Goal: Navigation & Orientation: Find specific page/section

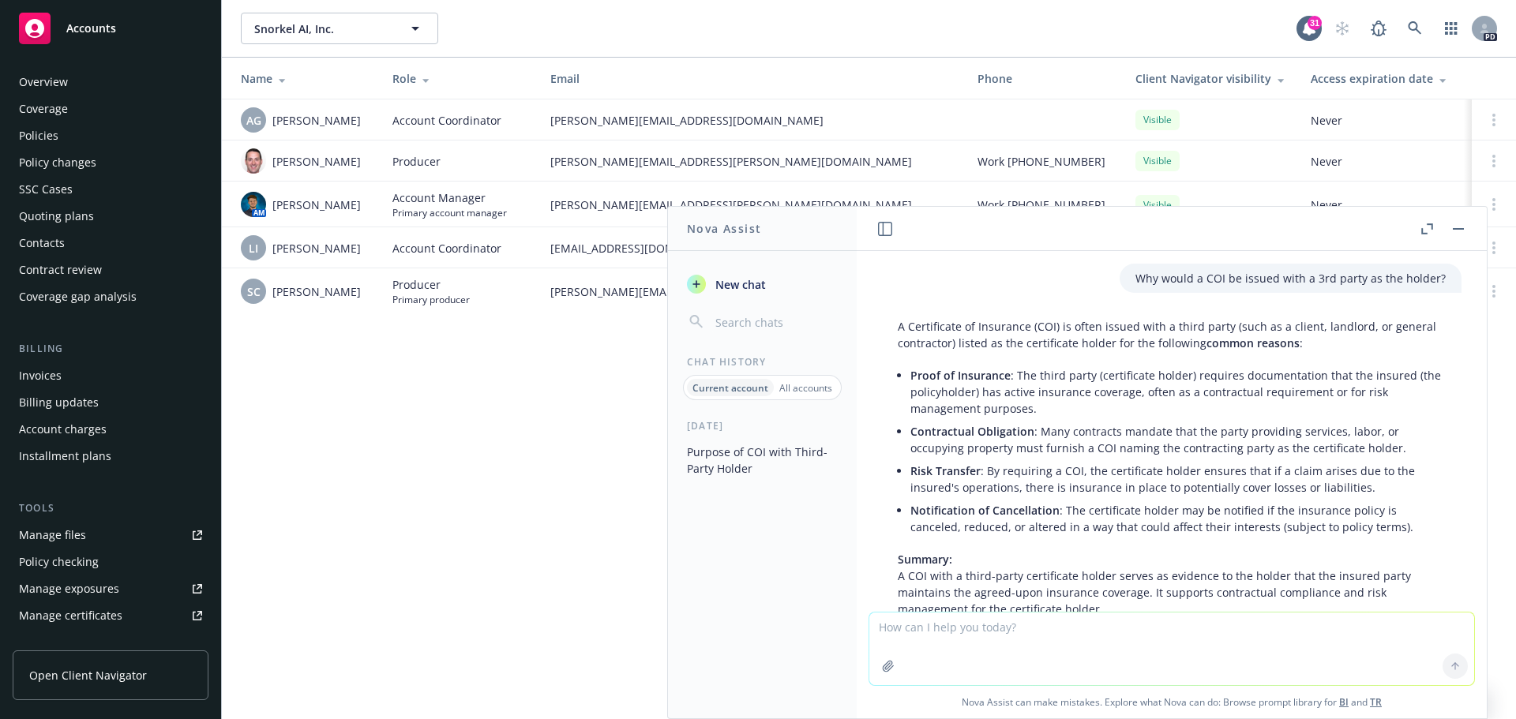
scroll to position [1791, 0]
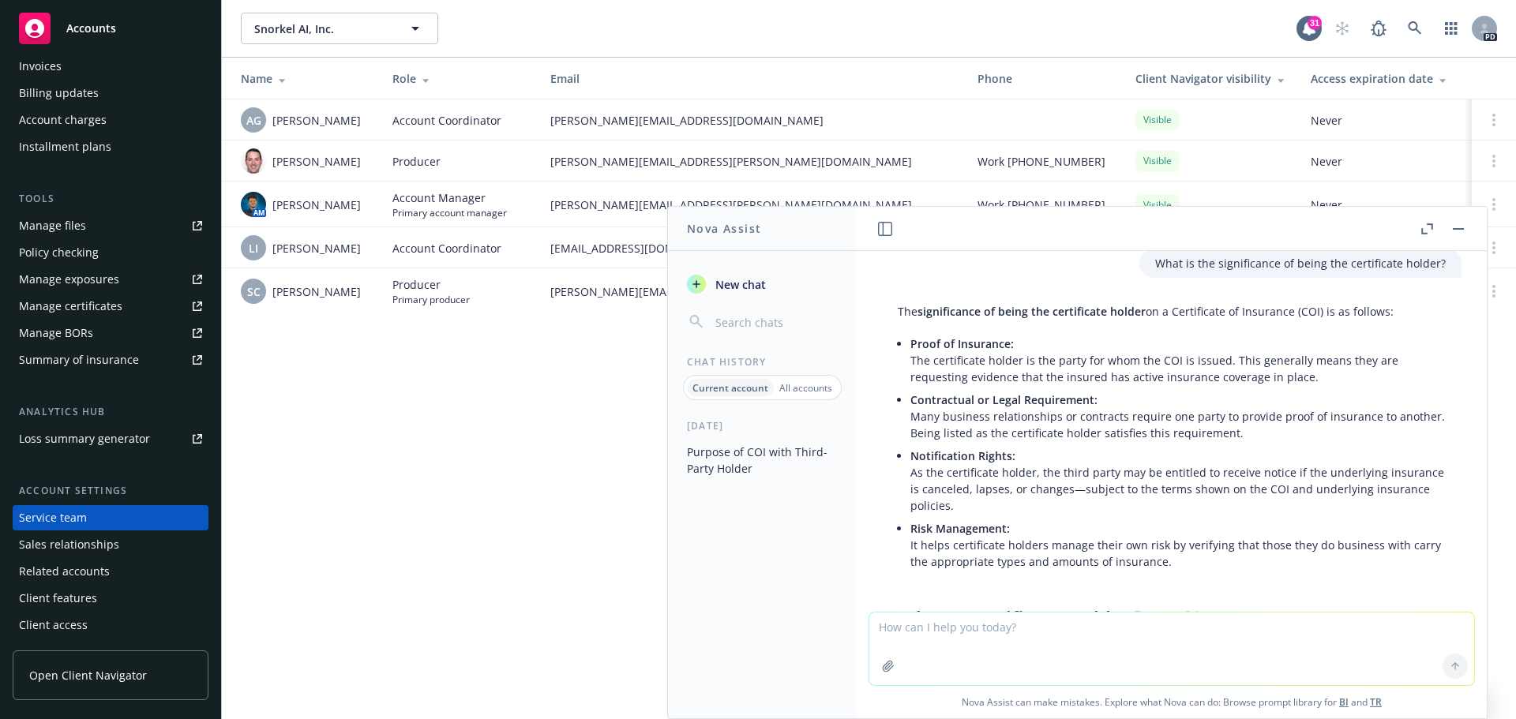
click at [83, 602] on div "Client features" at bounding box center [58, 598] width 78 height 25
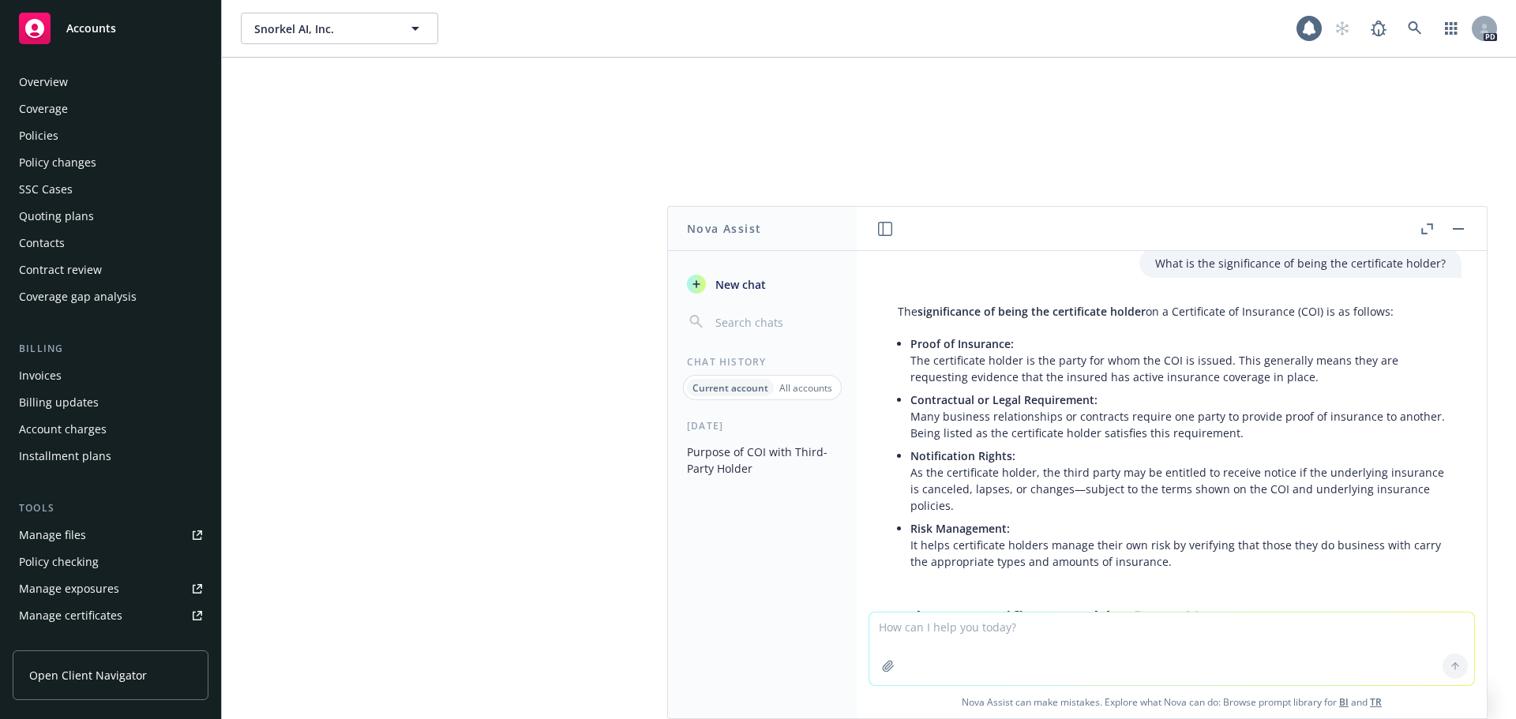
scroll to position [310, 0]
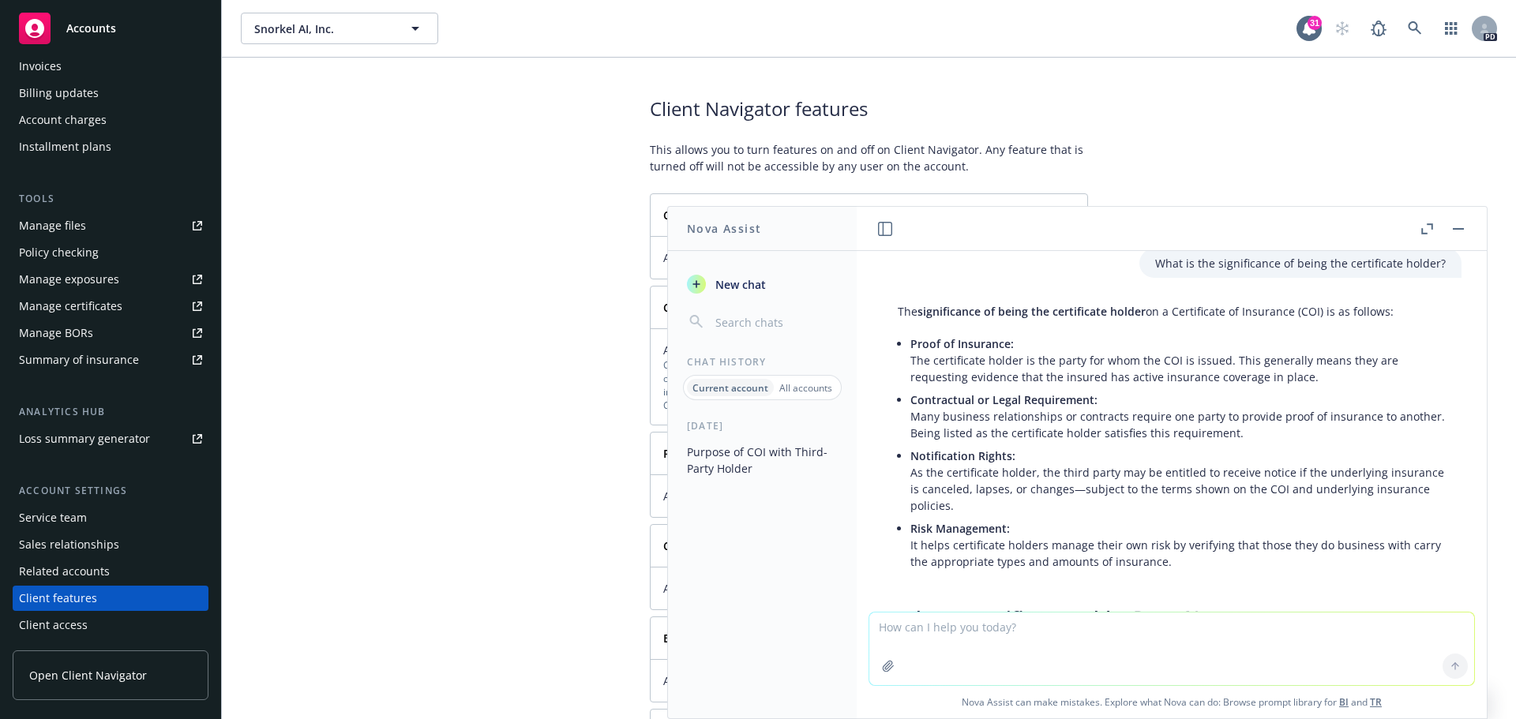
click at [1456, 222] on button "button" at bounding box center [1458, 229] width 19 height 19
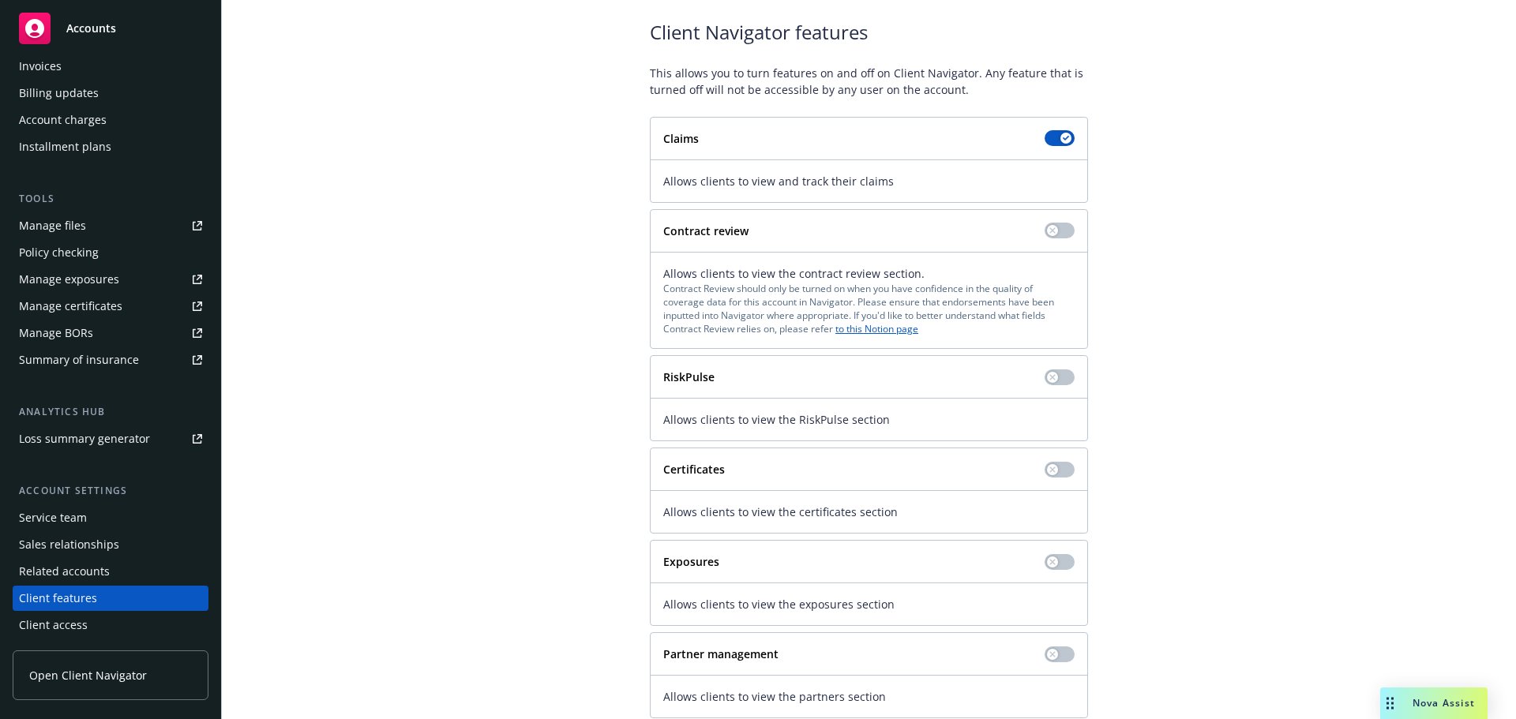
scroll to position [114, 0]
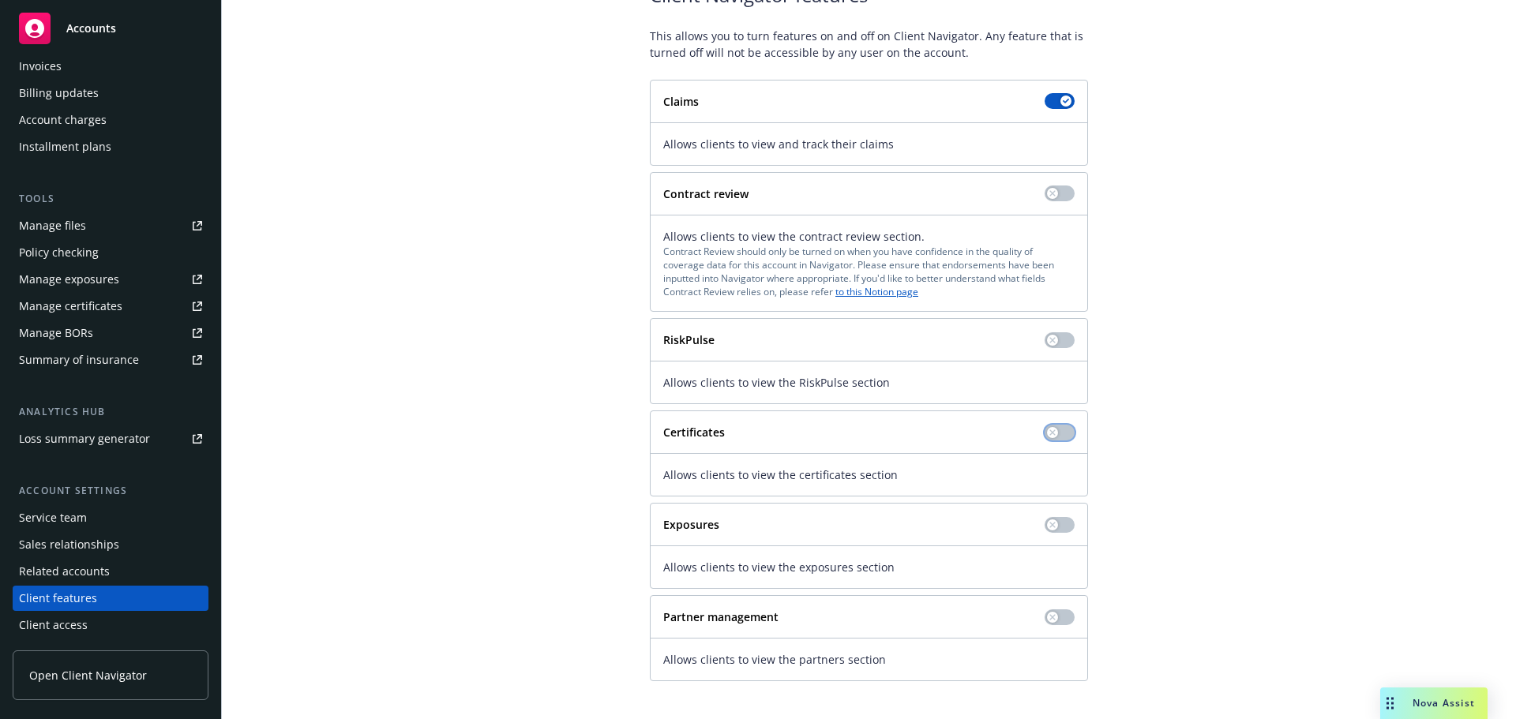
click at [1054, 432] on button "button" at bounding box center [1060, 433] width 30 height 16
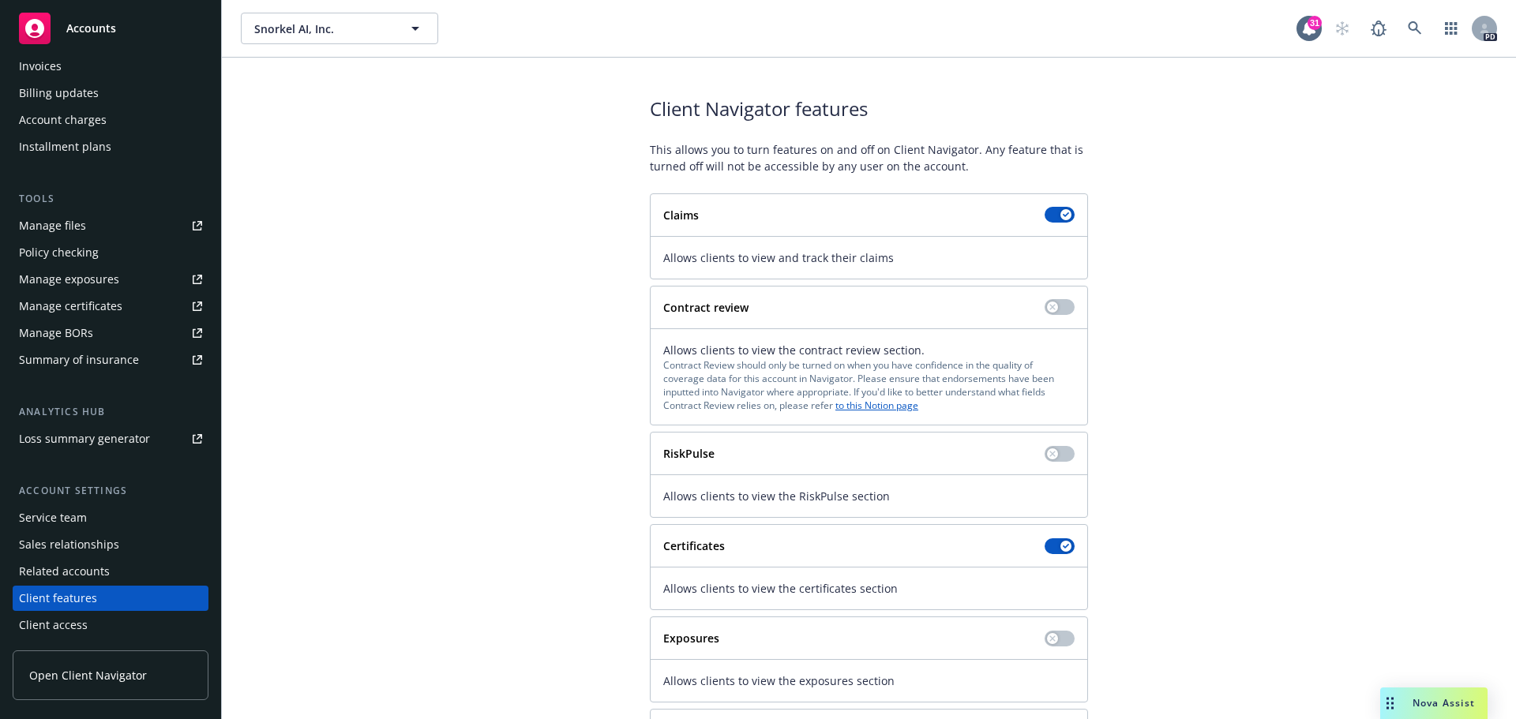
click at [112, 681] on span "Open Client Navigator" at bounding box center [88, 675] width 118 height 17
click at [89, 361] on div "Summary of insurance" at bounding box center [79, 359] width 120 height 25
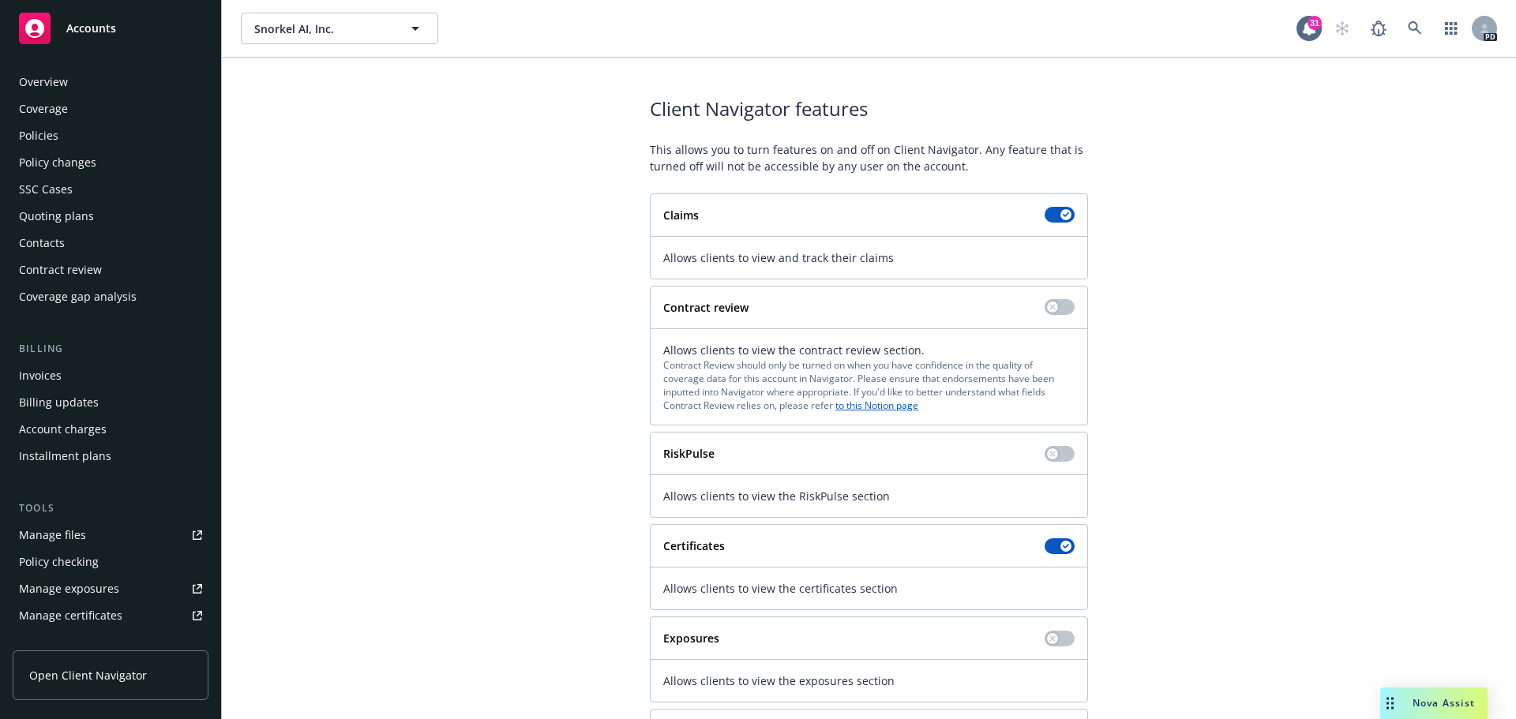
click at [91, 86] on div "Overview" at bounding box center [110, 81] width 183 height 25
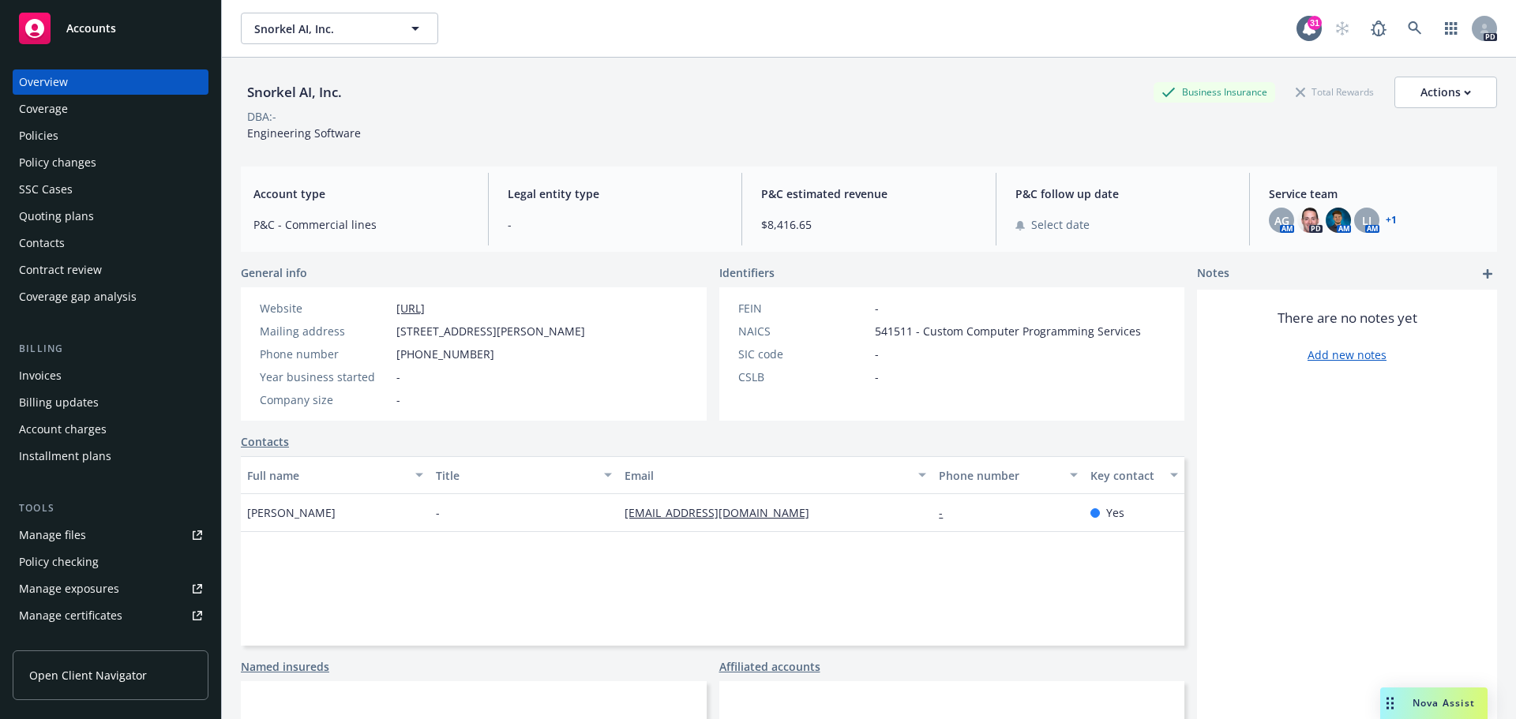
click at [1386, 217] on link "+ 1" at bounding box center [1391, 220] width 11 height 9
